Goal: Find contact information: Find contact information

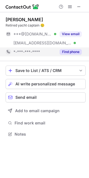
scroll to position [130, 89]
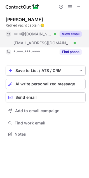
click at [23, 31] on div "***@[DOMAIN_NAME] Verified" at bounding box center [31, 34] width 50 height 9
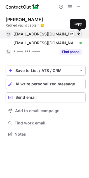
click at [78, 35] on span at bounding box center [78, 34] width 4 height 4
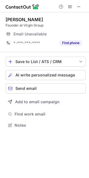
scroll to position [123, 89]
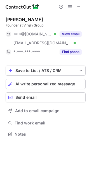
scroll to position [130, 89]
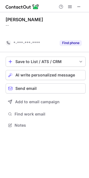
scroll to position [112, 89]
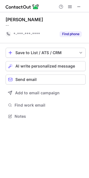
scroll to position [112, 89]
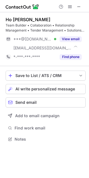
scroll to position [135, 89]
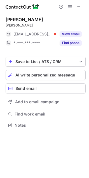
scroll to position [121, 89]
